Goal: Information Seeking & Learning: Understand process/instructions

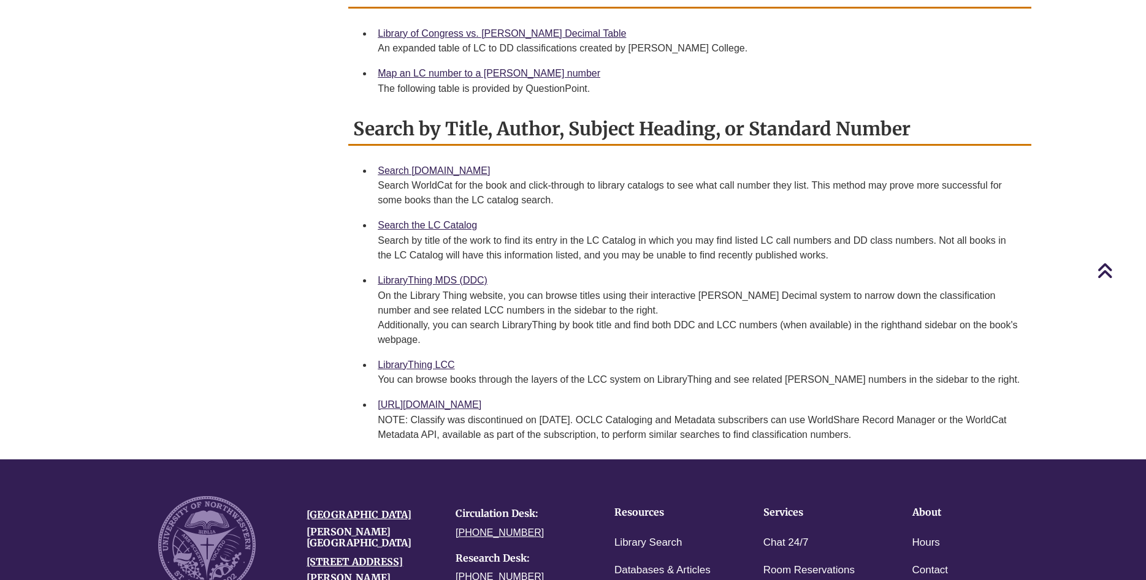
scroll to position [455, 0]
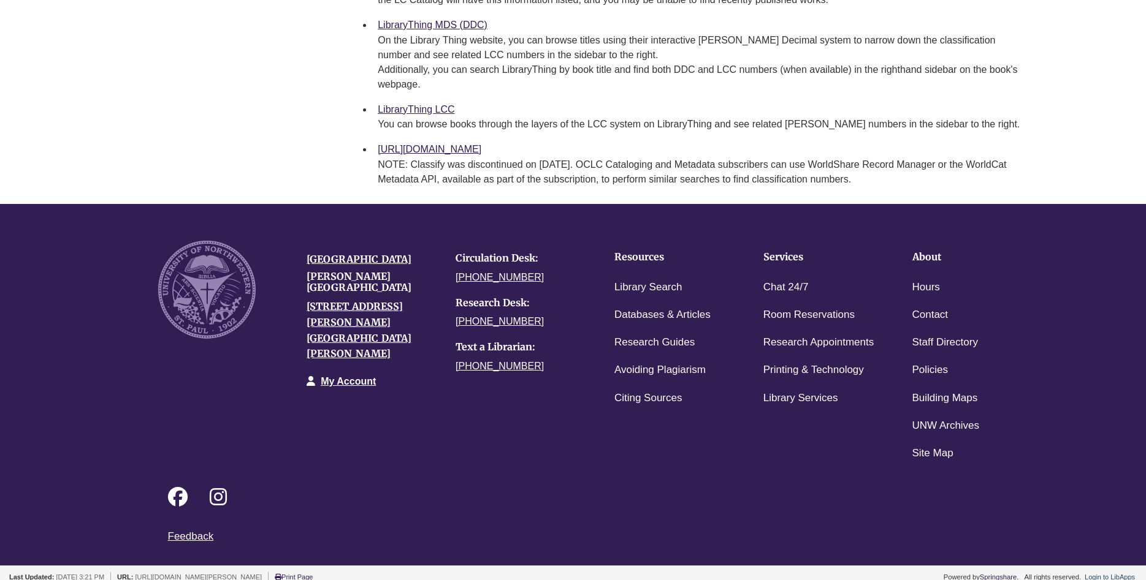
scroll to position [393, 0]
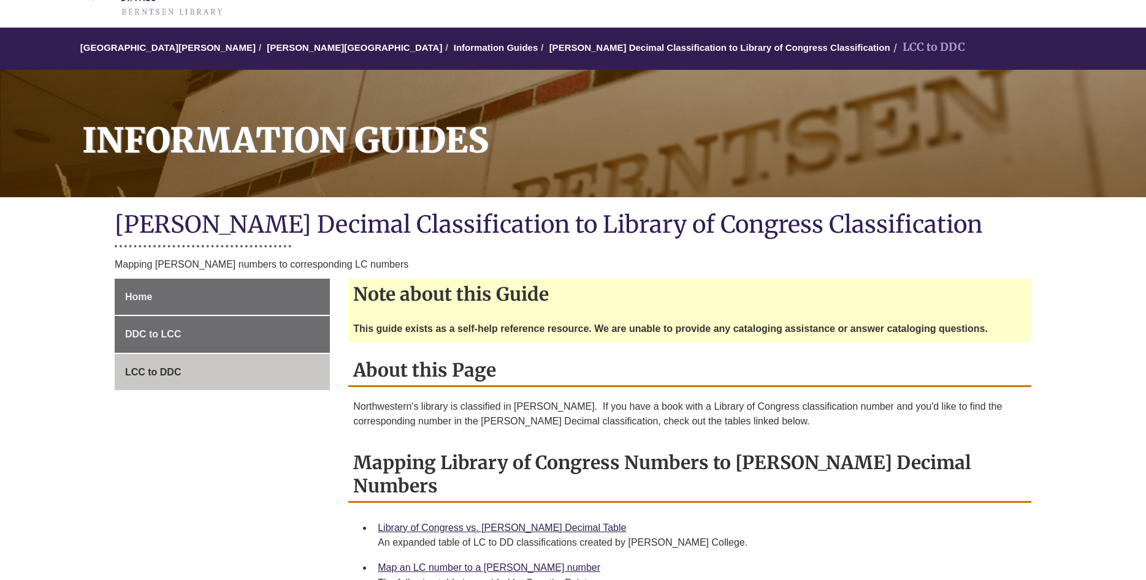
scroll to position [375, 0]
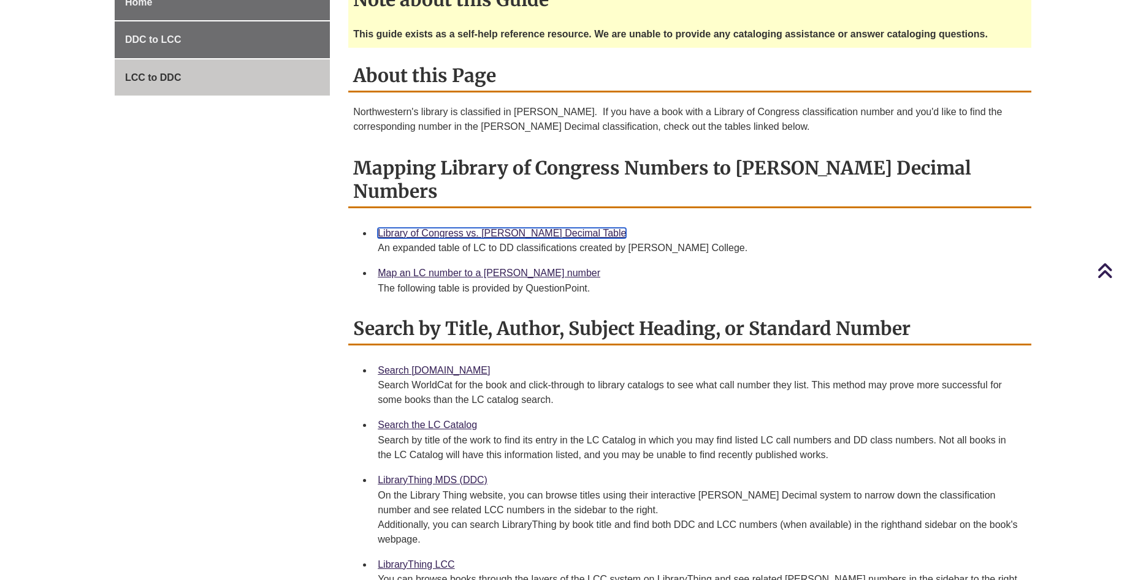
click at [480, 228] on link "Library of Congress vs. Dewey Decimal Table" at bounding box center [502, 233] width 248 height 10
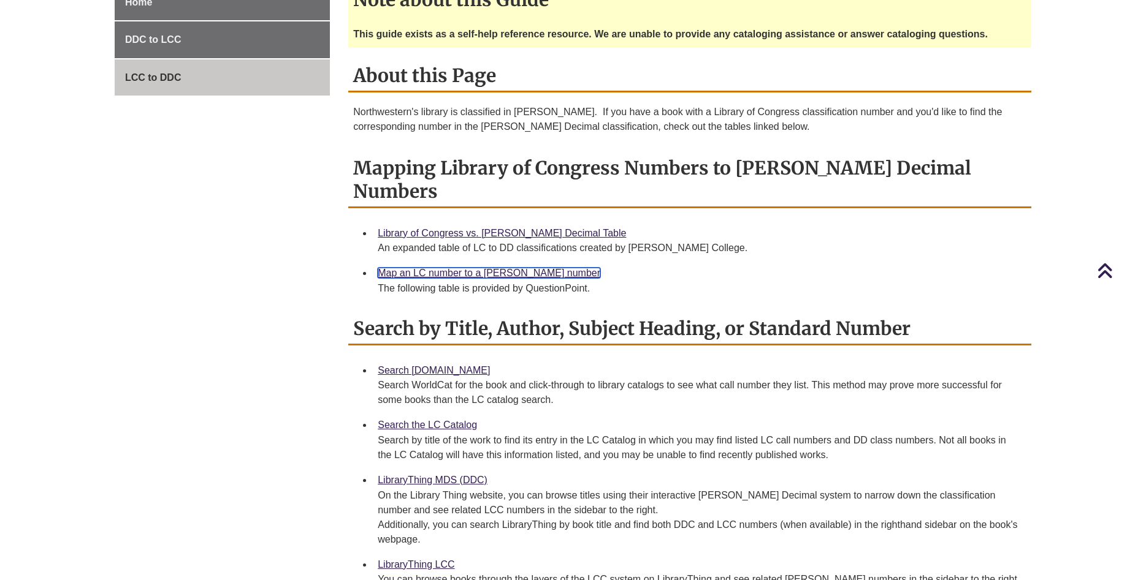
click at [501, 268] on link "Map an LC number to a Dewey number" at bounding box center [489, 273] width 222 height 10
